Goal: Information Seeking & Learning: Stay updated

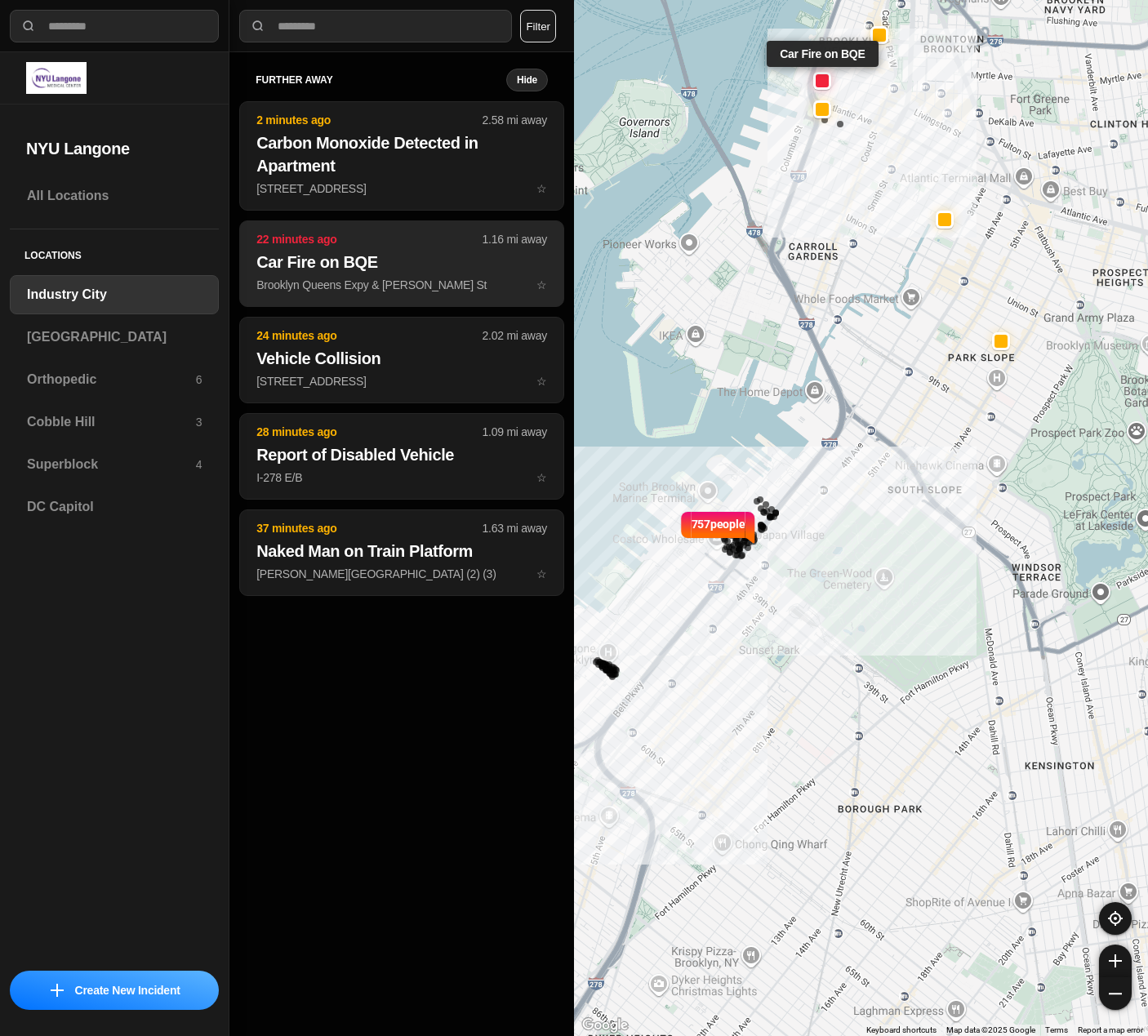
click at [299, 272] on button "22 minutes ago 1.16 mi away Car Fire on BQE Brooklyn Queens Expy & Joralemon St…" at bounding box center [401, 263] width 325 height 86
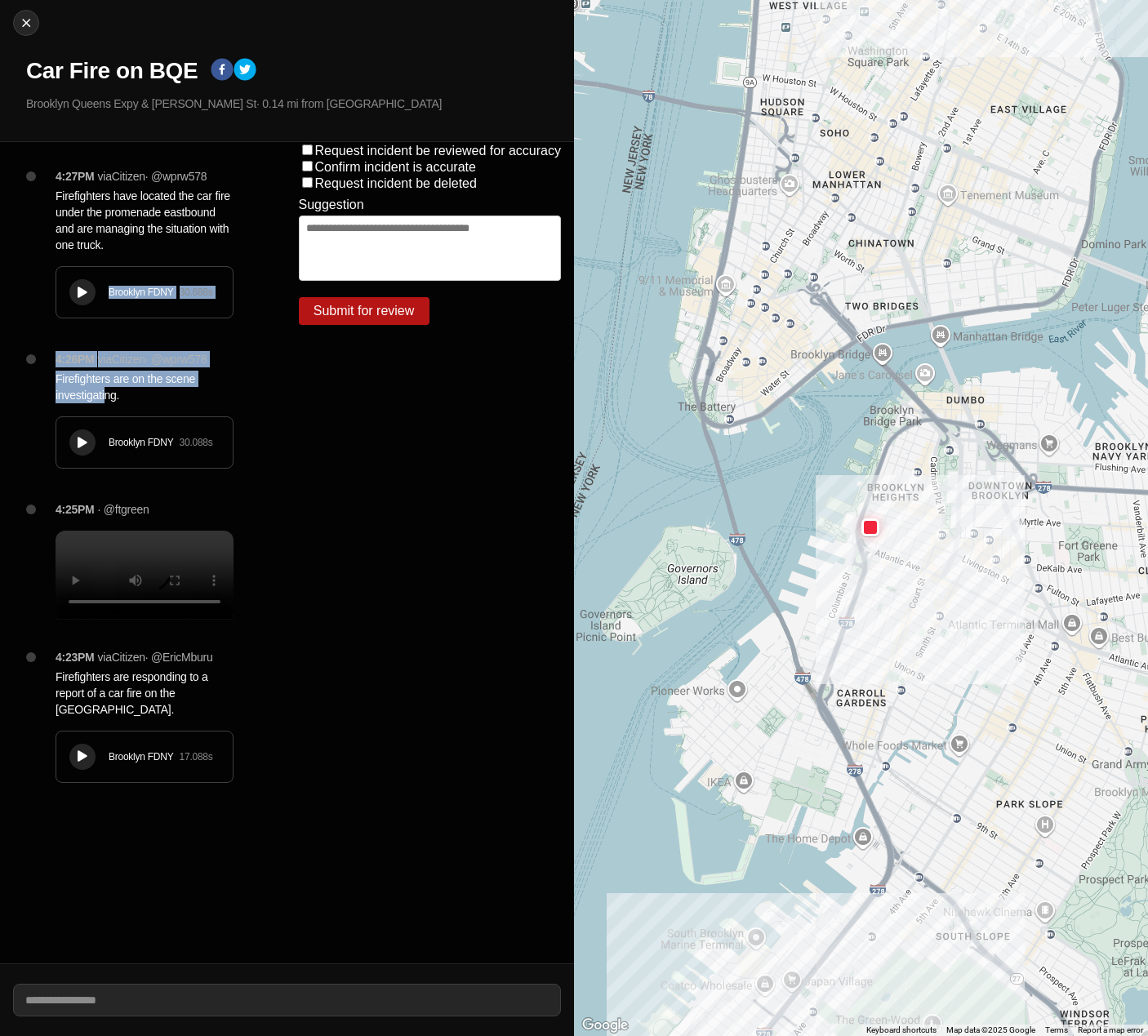
drag, startPoint x: 97, startPoint y: 302, endPoint x: 105, endPoint y: 389, distance: 87.4
click at [105, 389] on div "4:27PM via Citizen · @ wprw578 Firefighters have located the car fire under the…" at bounding box center [143, 553] width 286 height 821
